Goal: Information Seeking & Learning: Understand process/instructions

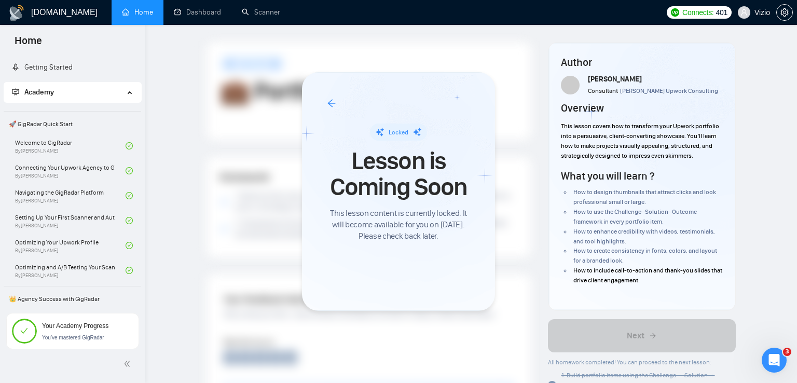
scroll to position [659, 0]
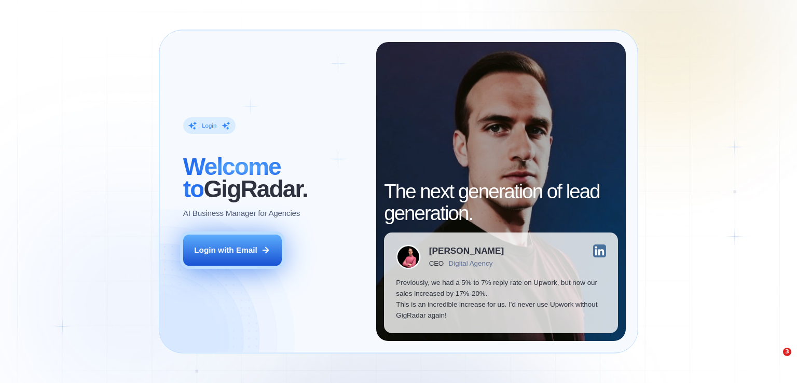
click at [237, 248] on div "Login with Email" at bounding box center [225, 249] width 63 height 11
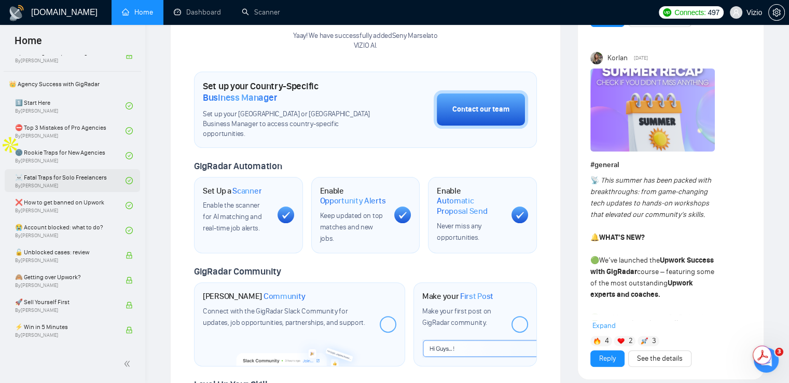
scroll to position [207, 0]
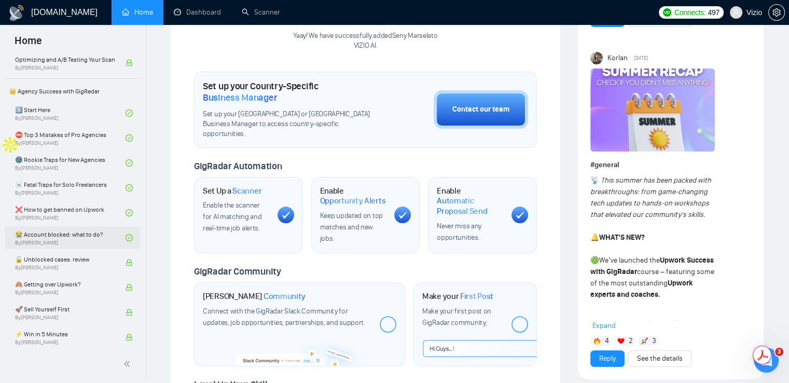
click at [77, 227] on link "😭 Account blocked: what to do? By Vadym Ovcharenko" at bounding box center [70, 237] width 110 height 23
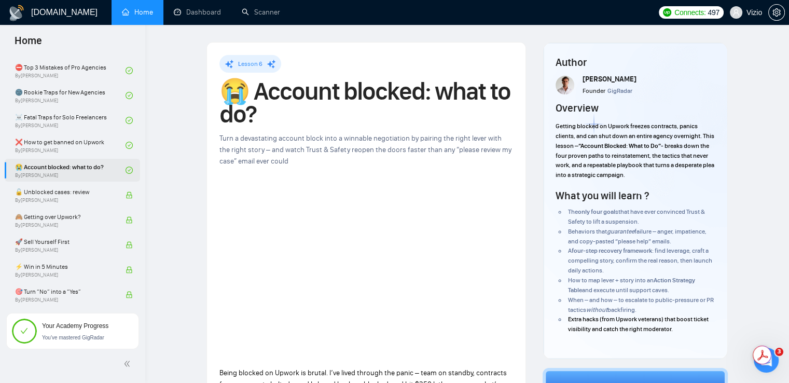
scroll to position [363, 0]
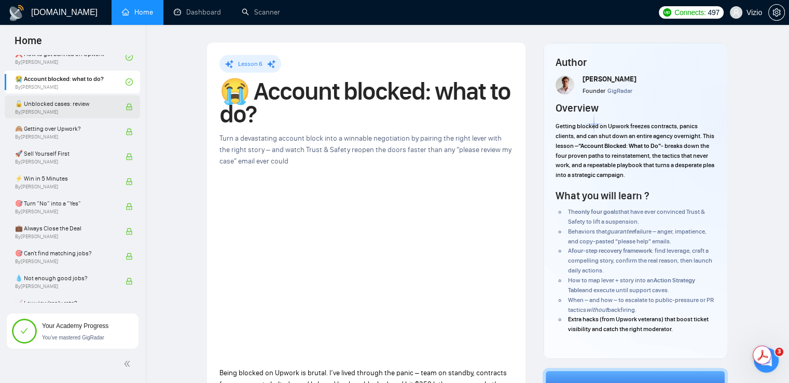
click at [73, 100] on span "🔓 Unblocked cases: review" at bounding box center [65, 104] width 100 height 10
click at [98, 109] on span "By Vadym Ovcharenko" at bounding box center [65, 112] width 100 height 6
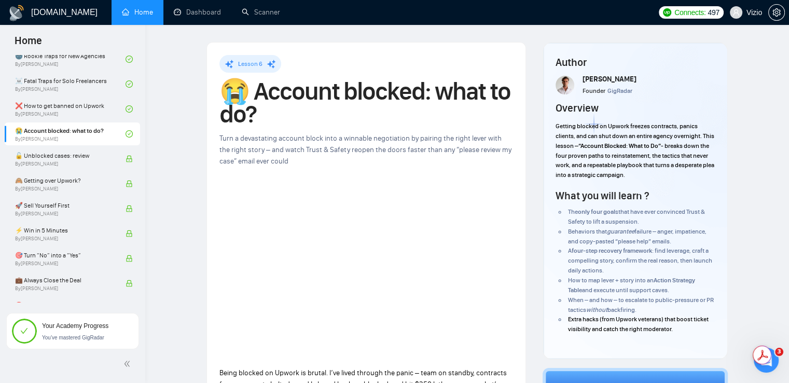
scroll to position [307, 0]
